Goal: Information Seeking & Learning: Learn about a topic

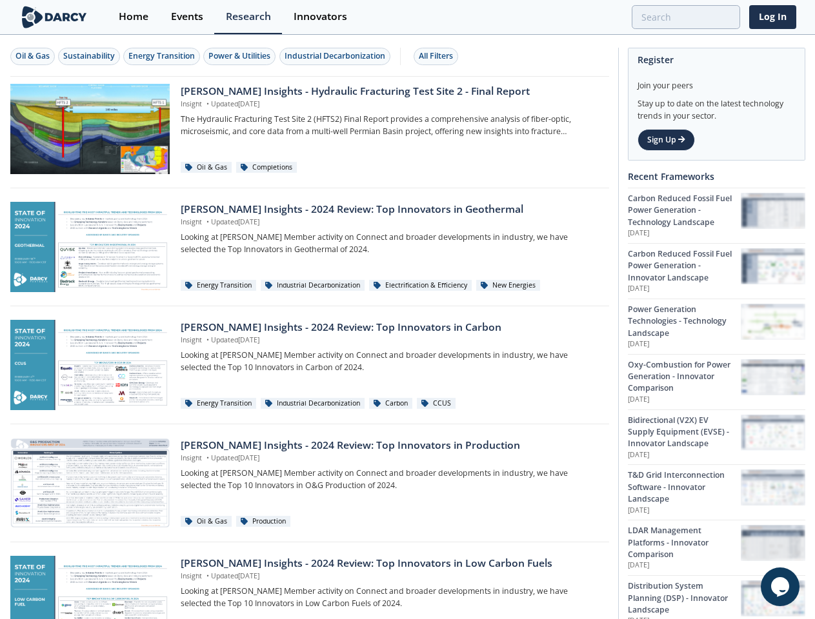
click at [33, 56] on div "Oil & Gas" at bounding box center [32, 56] width 34 height 12
click at [90, 56] on div "Sustainability" at bounding box center [89, 56] width 52 height 12
click at [163, 56] on div "Energy Transition" at bounding box center [161, 56] width 66 height 12
click at [241, 56] on div "Power & Utilities" at bounding box center [239, 56] width 62 height 12
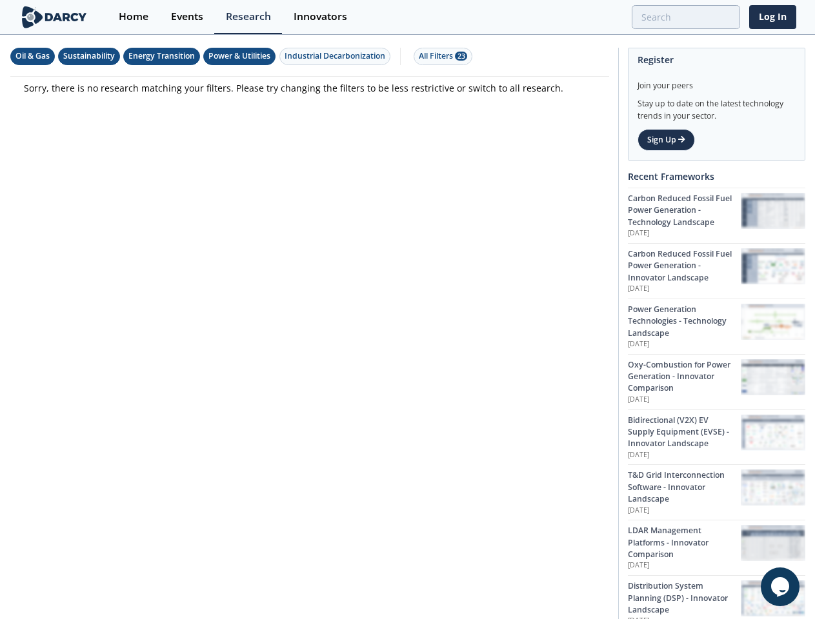
click at [337, 56] on div "Industrial Decarbonization" at bounding box center [334, 56] width 101 height 12
click at [439, 56] on div "All Filters 28" at bounding box center [443, 56] width 48 height 12
click at [780, 587] on icon "Chat widget" at bounding box center [780, 586] width 18 height 19
